Goal: Task Accomplishment & Management: Manage account settings

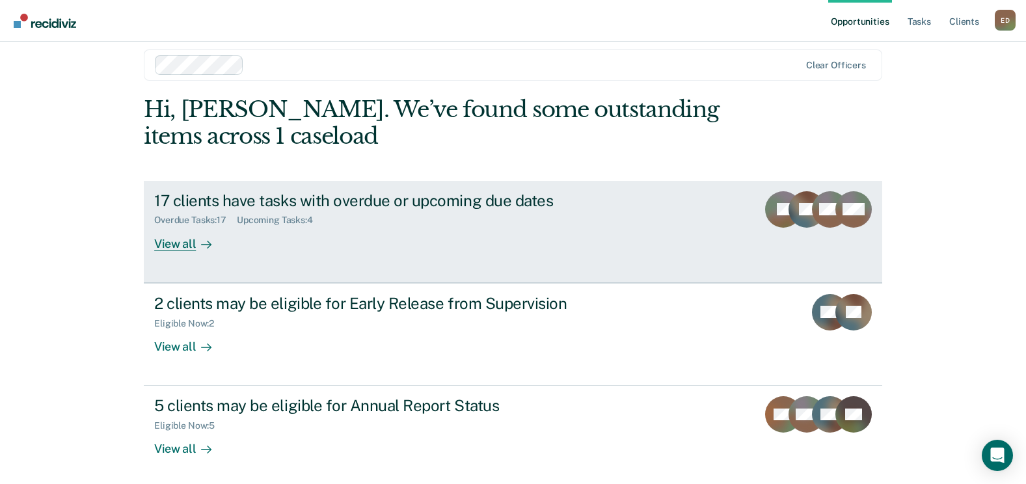
scroll to position [17, 0]
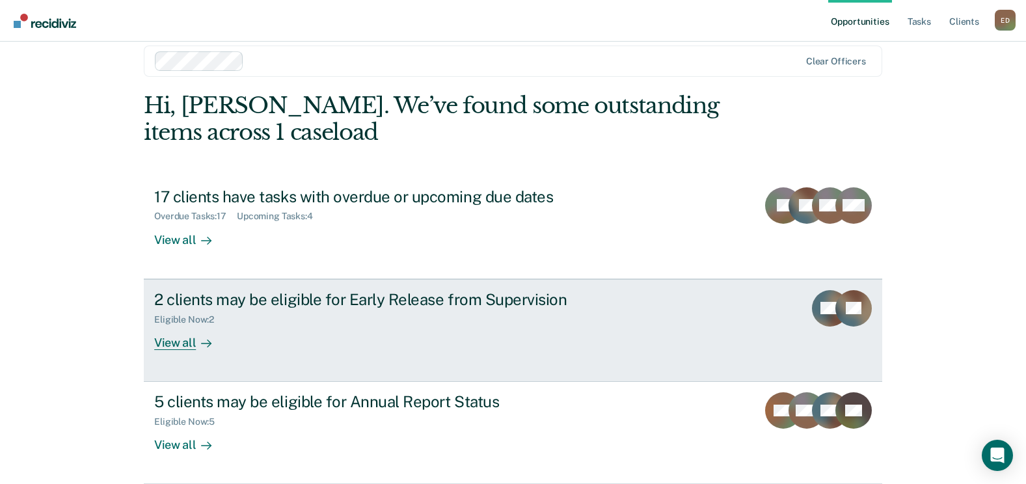
click at [424, 330] on div "2 clients may be eligible for Early Release from Supervision Eligible Now : 2 V…" at bounding box center [398, 320] width 488 height 60
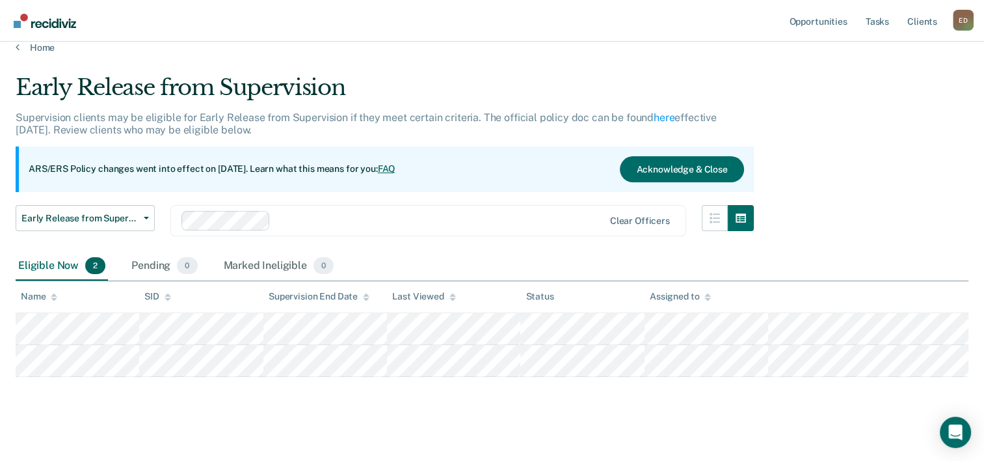
scroll to position [23, 0]
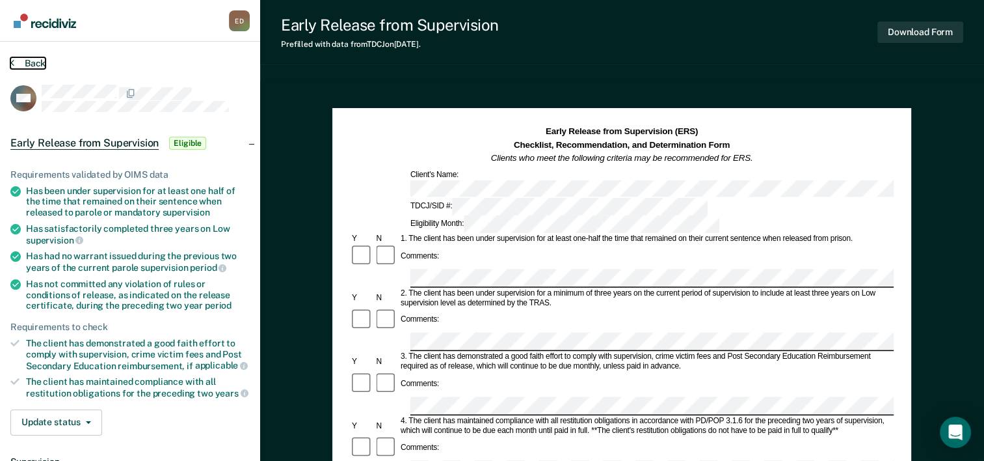
click at [20, 62] on button "Back" at bounding box center [27, 63] width 35 height 12
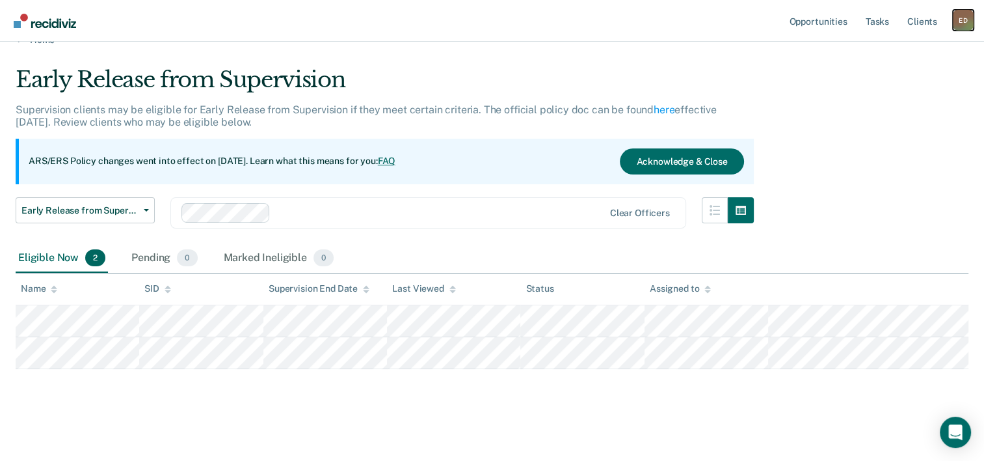
click at [962, 27] on div "E D" at bounding box center [963, 20] width 21 height 21
click at [878, 26] on link "Tasks" at bounding box center [877, 21] width 29 height 42
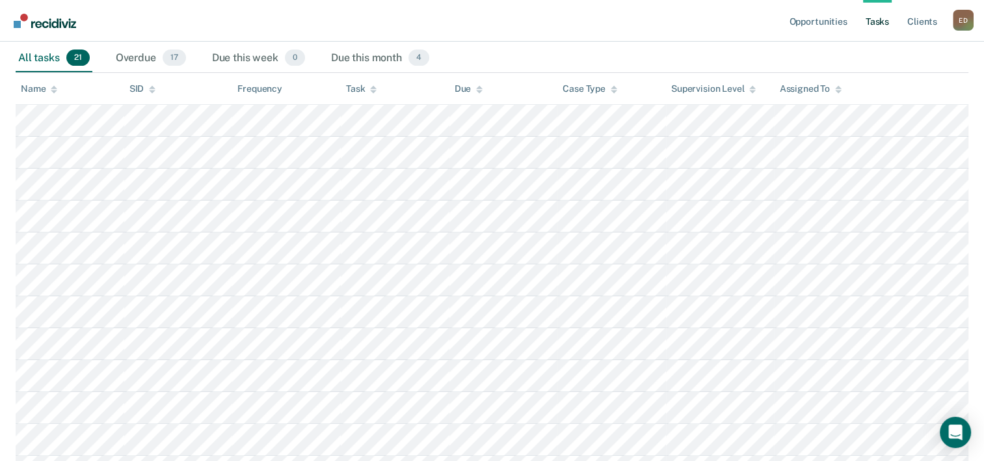
scroll to position [130, 0]
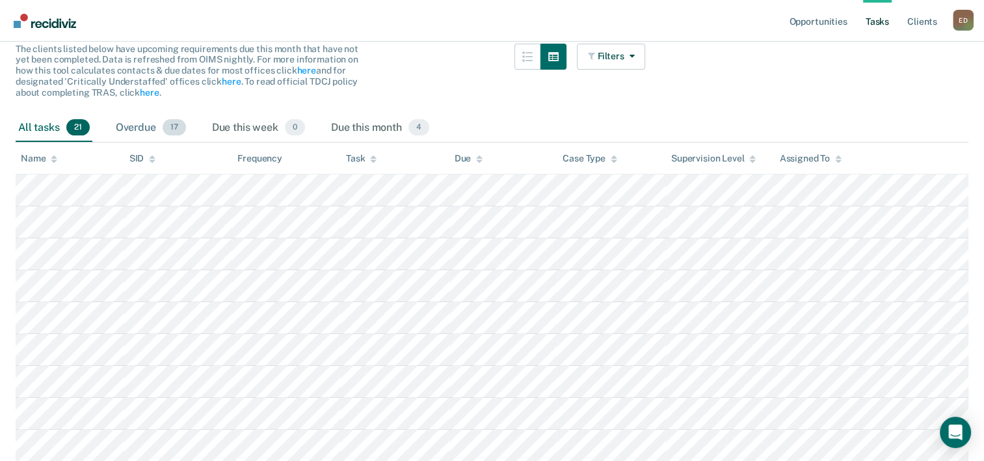
click at [159, 127] on div "Overdue 17" at bounding box center [150, 128] width 75 height 29
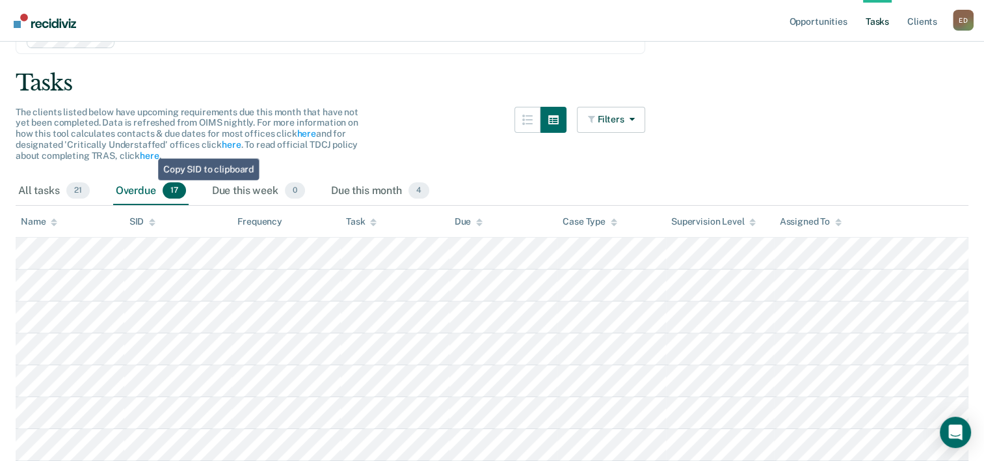
scroll to position [47, 0]
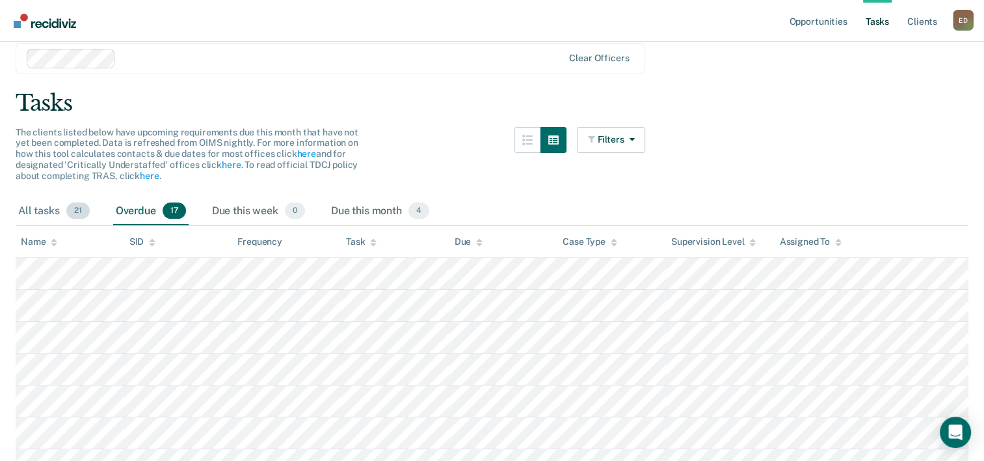
click at [53, 206] on div "All tasks 21" at bounding box center [54, 211] width 77 height 29
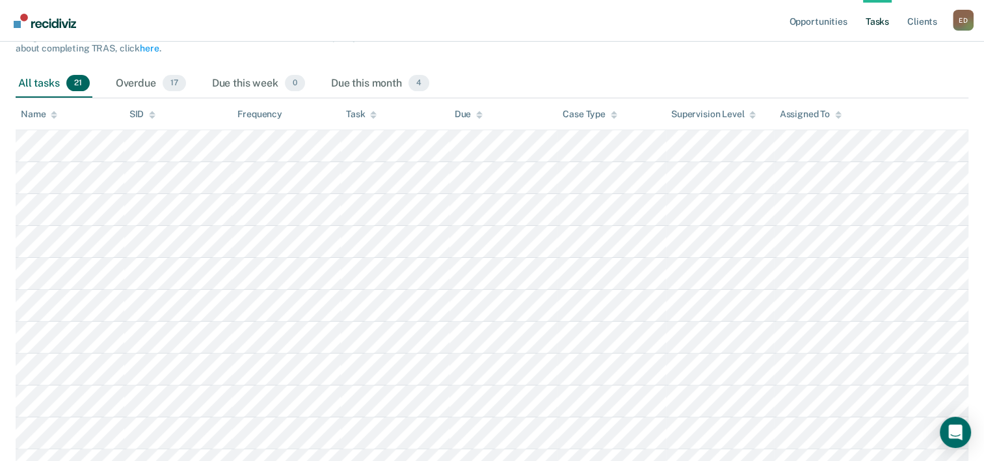
scroll to position [44, 0]
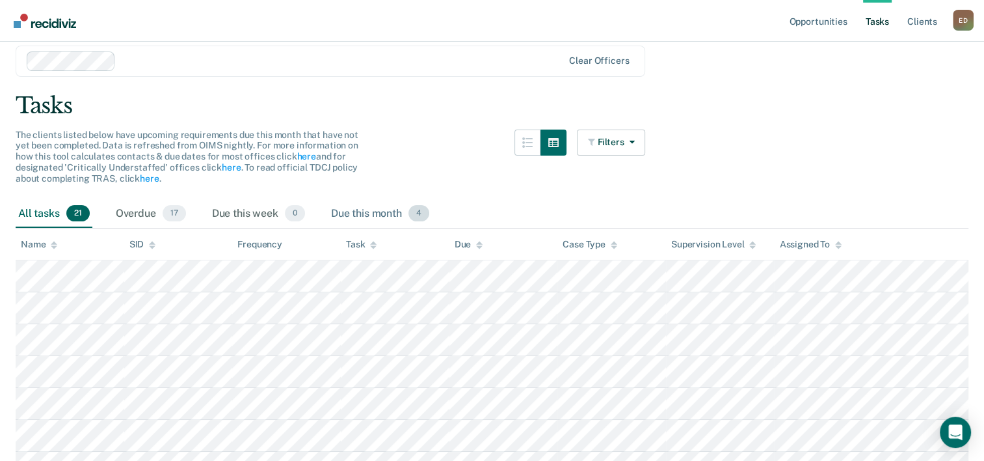
click at [411, 222] on div "Due this month 4" at bounding box center [380, 214] width 103 height 29
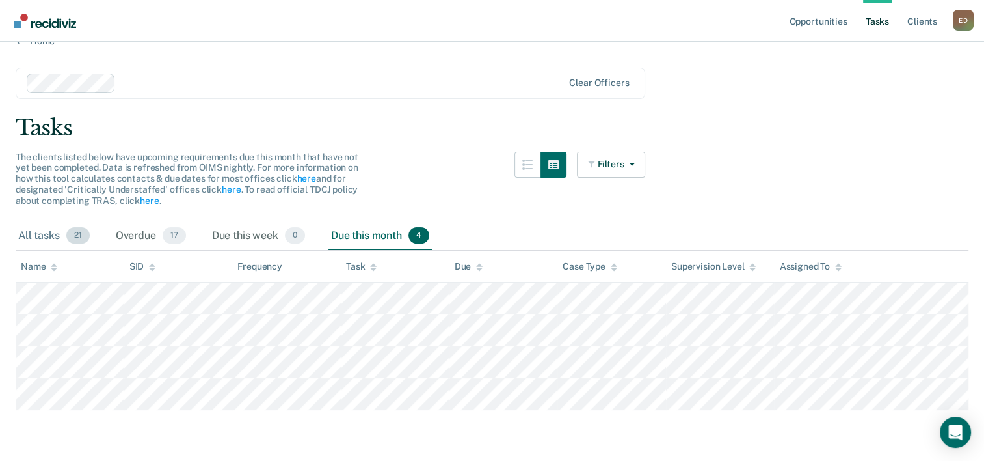
click at [33, 234] on div "All tasks 21" at bounding box center [54, 236] width 77 height 29
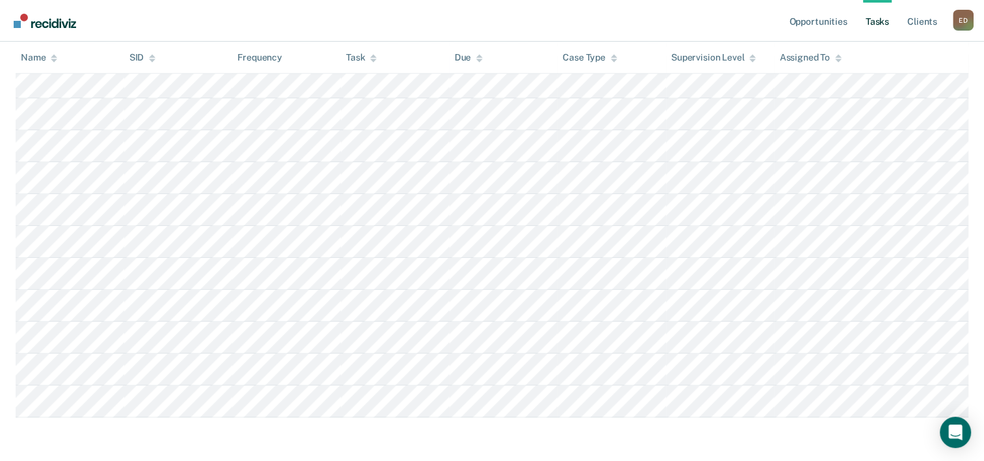
scroll to position [565, 0]
